Goal: Task Accomplishment & Management: Manage account settings

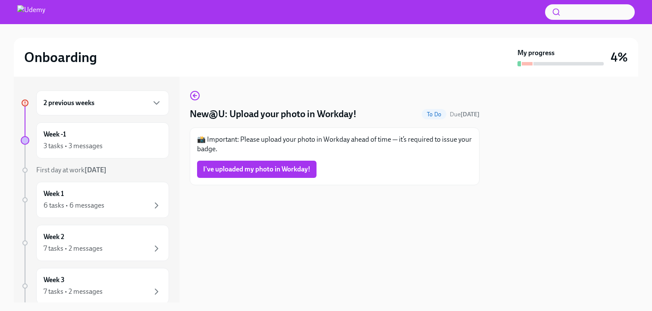
click at [108, 109] on div "2 previous weeks" at bounding box center [102, 103] width 133 height 25
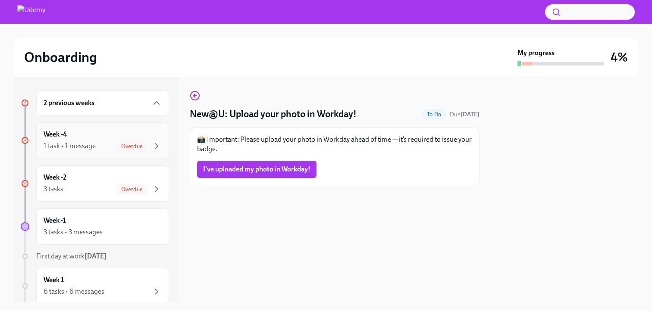
click at [79, 150] on div "1 task • 1 message" at bounding box center [70, 145] width 52 height 9
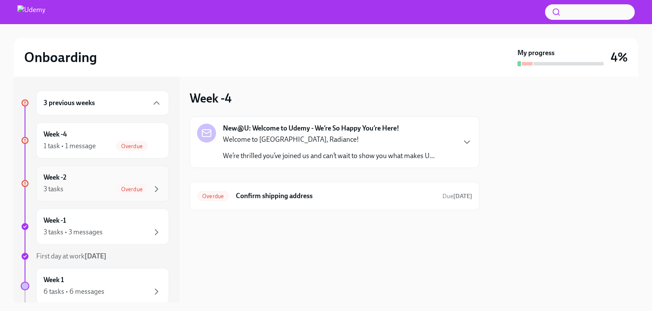
click at [70, 186] on div "3 tasks Overdue" at bounding box center [103, 189] width 118 height 10
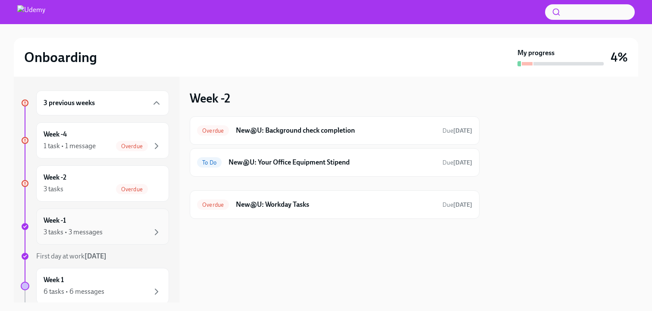
click at [70, 224] on div "Week -1 3 tasks • 3 messages" at bounding box center [103, 227] width 118 height 22
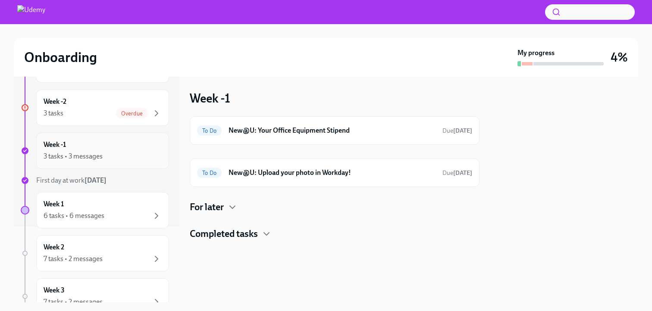
scroll to position [78, 0]
click at [77, 209] on div "6 tasks • 6 messages" at bounding box center [103, 214] width 118 height 10
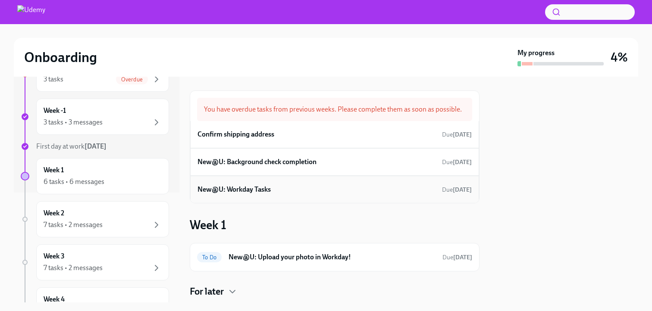
scroll to position [23, 0]
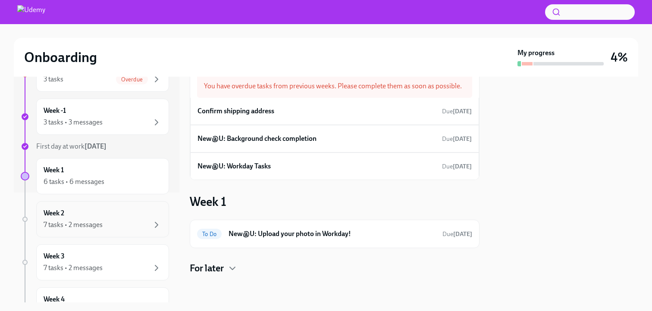
click at [109, 229] on div "7 tasks • 2 messages" at bounding box center [103, 225] width 118 height 10
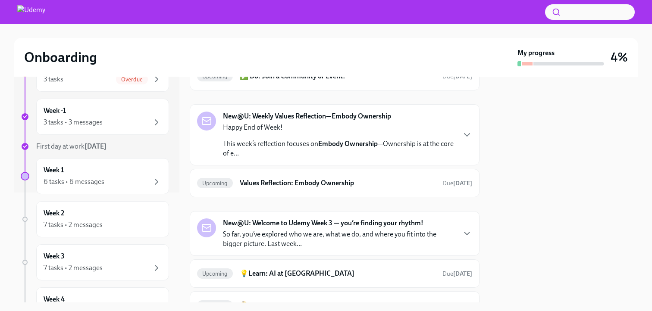
scroll to position [195, 0]
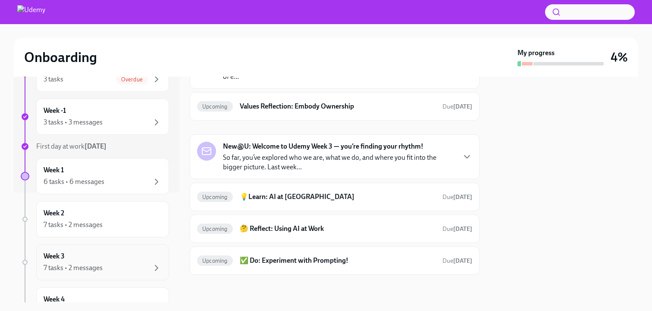
click at [120, 274] on div "Week 3 7 tasks • 2 messages" at bounding box center [102, 262] width 133 height 36
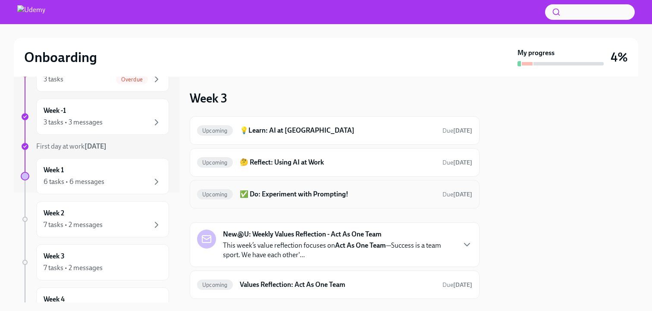
click at [296, 205] on div "Upcoming ✅ Do: Experiment with Prompting! Due [DATE]" at bounding box center [335, 194] width 290 height 28
click at [297, 194] on h6 "✅ Do: Experiment with Prompting!" at bounding box center [338, 194] width 196 height 9
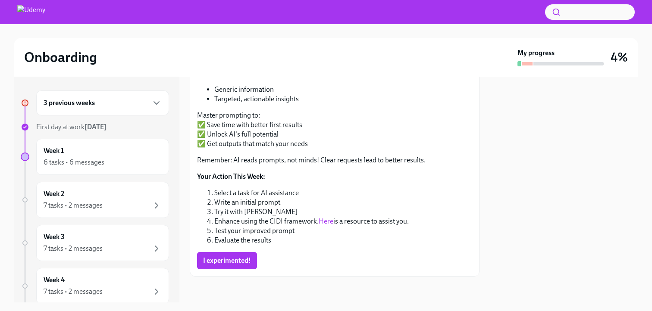
scroll to position [146, 0]
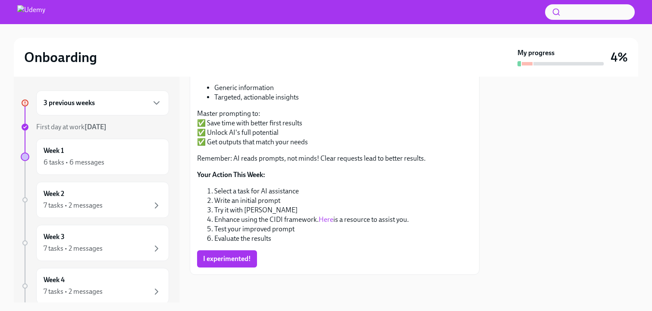
click at [331, 220] on link "Here" at bounding box center [326, 220] width 15 height 8
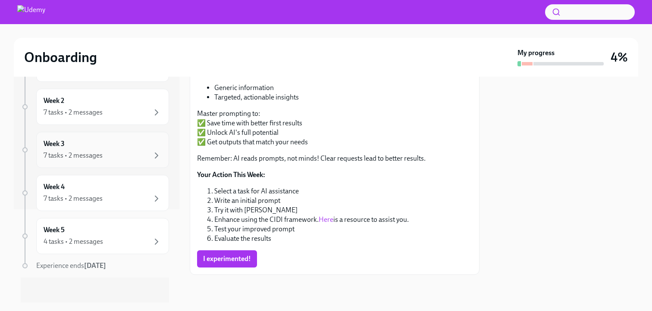
scroll to position [96, 0]
click at [75, 243] on div "4 tasks • 2 messages" at bounding box center [73, 239] width 59 height 9
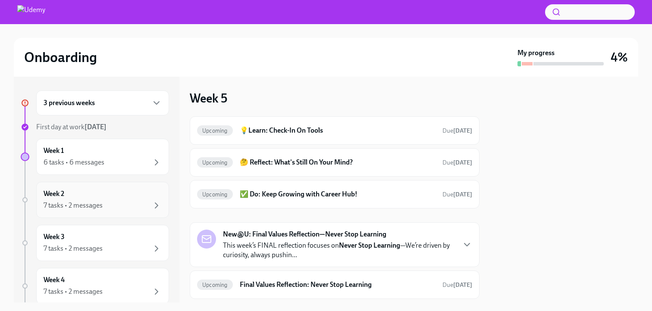
click at [135, 201] on div "7 tasks • 2 messages" at bounding box center [103, 205] width 118 height 10
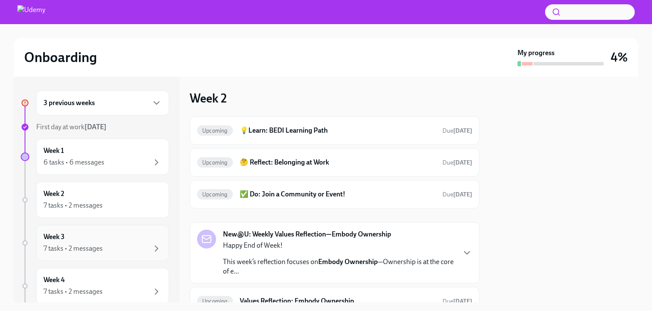
click at [116, 249] on div "7 tasks • 2 messages" at bounding box center [103, 249] width 118 height 10
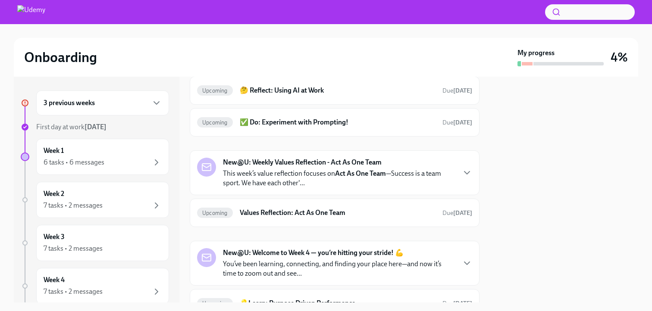
scroll to position [178, 0]
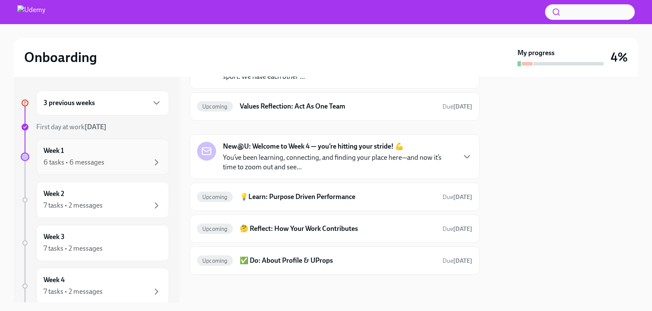
click at [121, 171] on div "Week 1 6 tasks • 6 messages" at bounding box center [102, 157] width 133 height 36
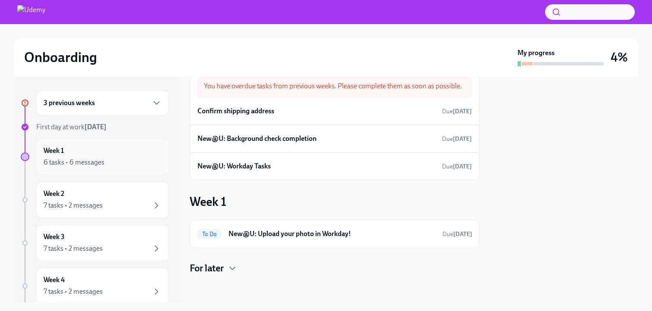
scroll to position [23, 0]
click at [229, 263] on icon "button" at bounding box center [232, 268] width 10 height 10
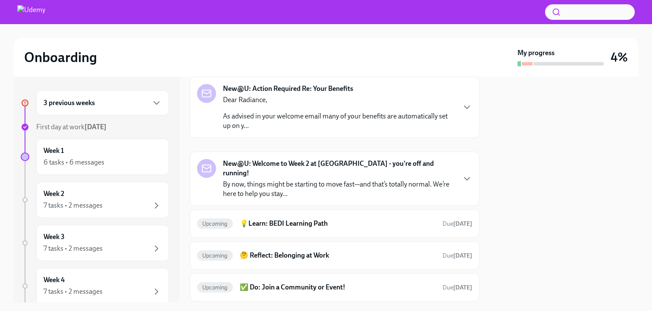
scroll to position [584, 0]
